Goal: Navigation & Orientation: Find specific page/section

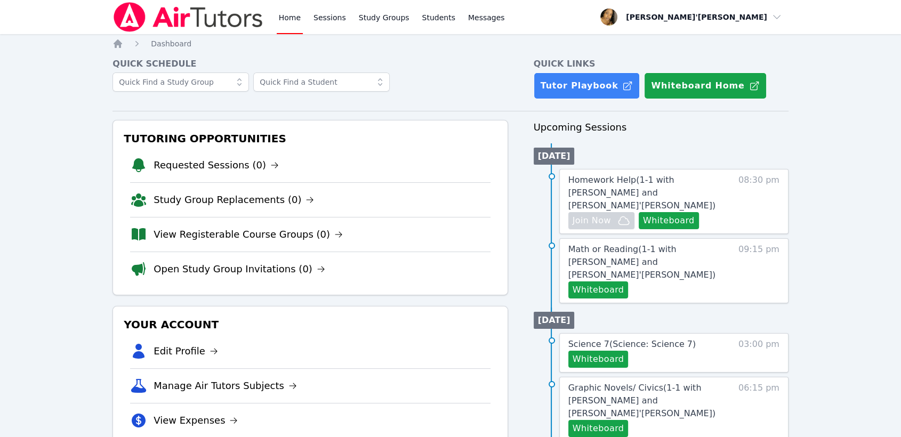
click at [99, 108] on div "Home Sessions Study Groups Students Messages Open user menu [PERSON_NAME]'[PERS…" at bounding box center [450, 441] width 901 height 883
